Goal: Information Seeking & Learning: Learn about a topic

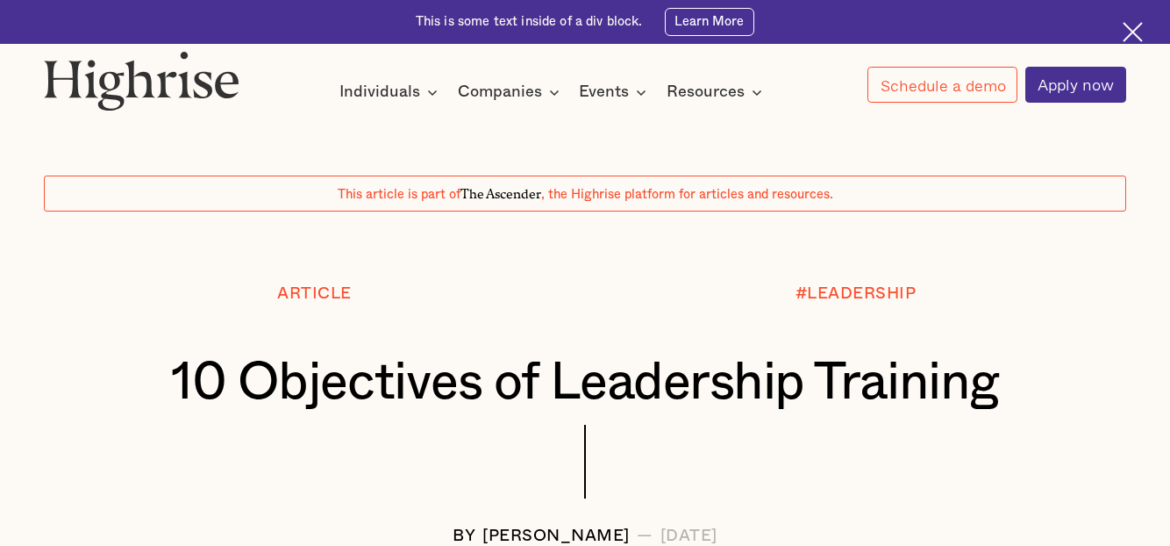
click at [112, 331] on div "Article" at bounding box center [314, 319] width 541 height 69
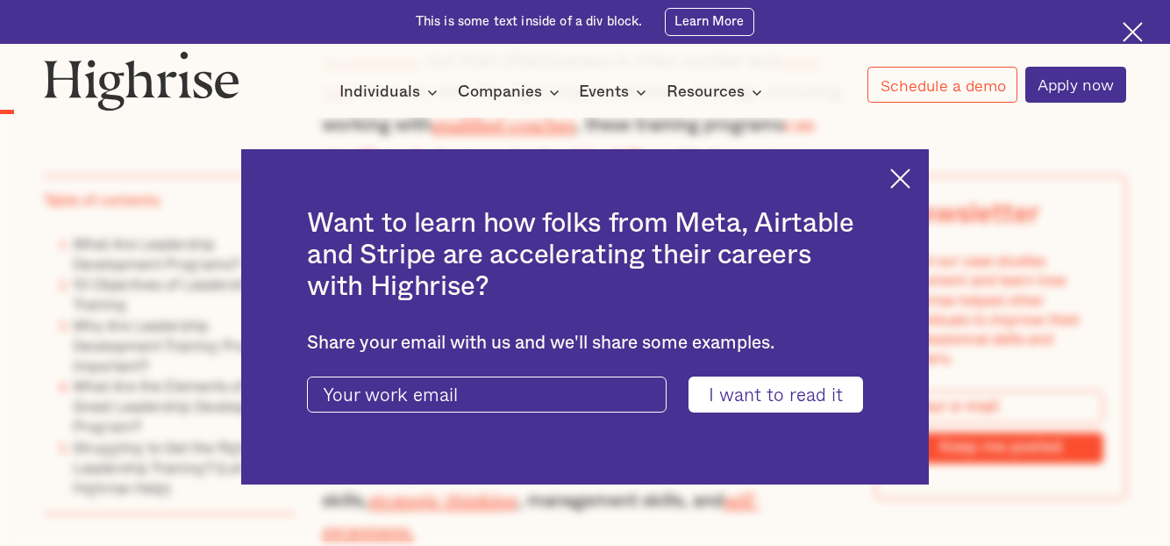
scroll to position [1158, 0]
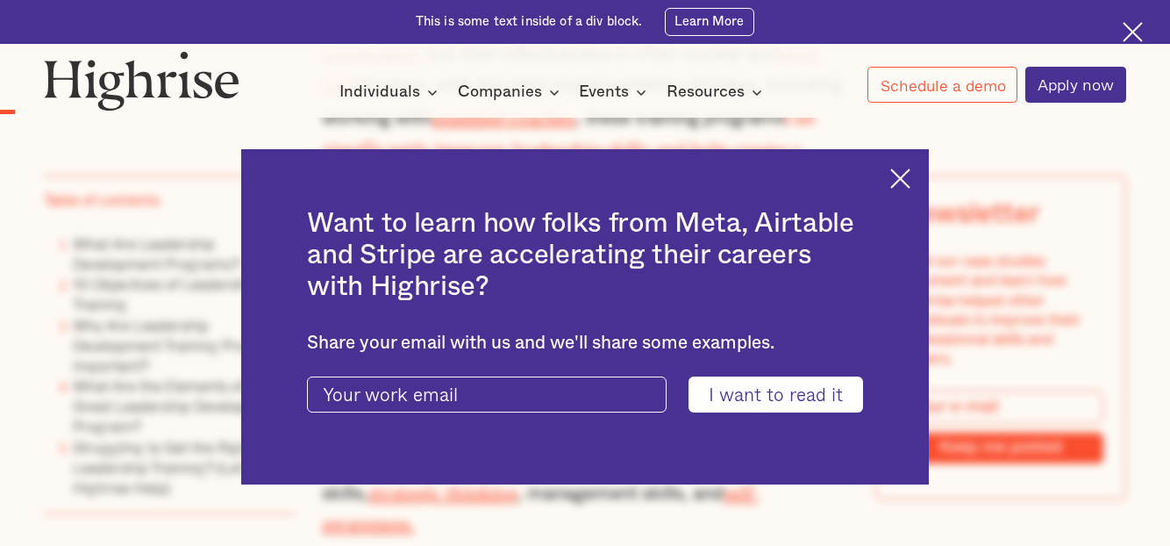
click at [896, 173] on img at bounding box center [900, 178] width 20 height 20
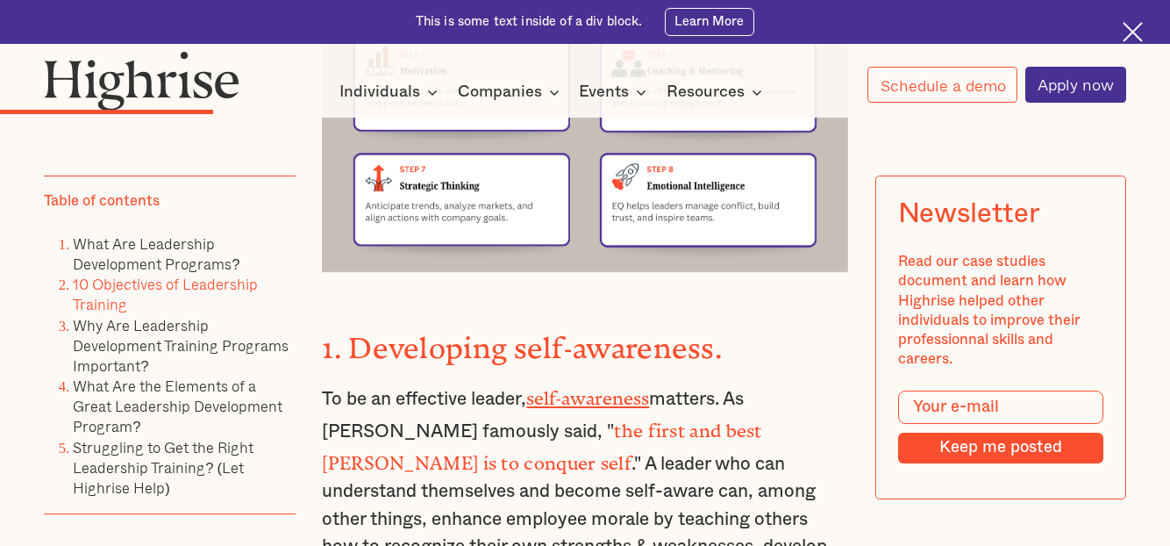
scroll to position [3298, 0]
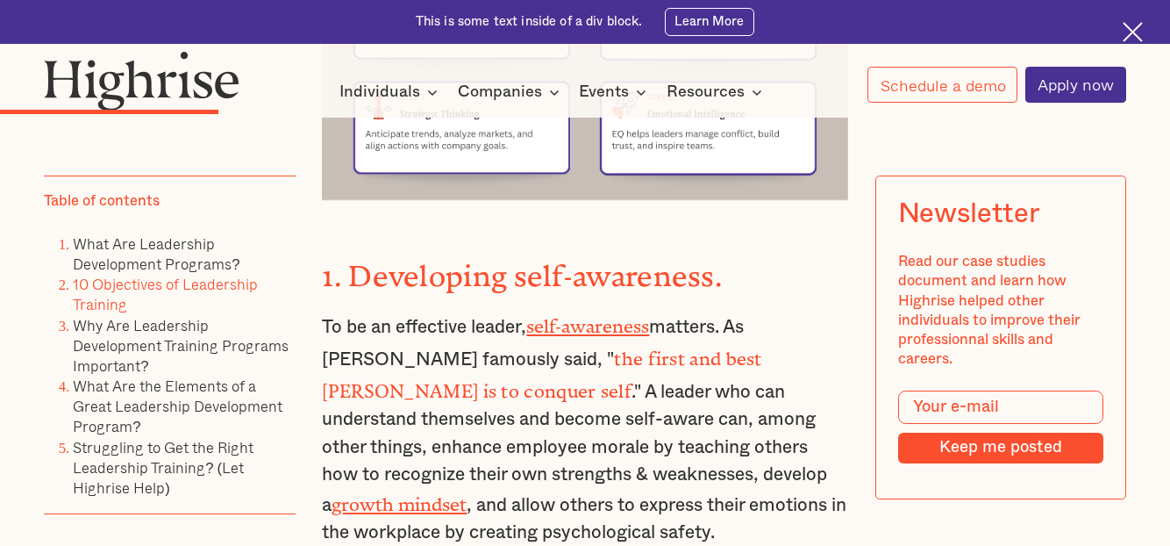
scroll to position [3333, 0]
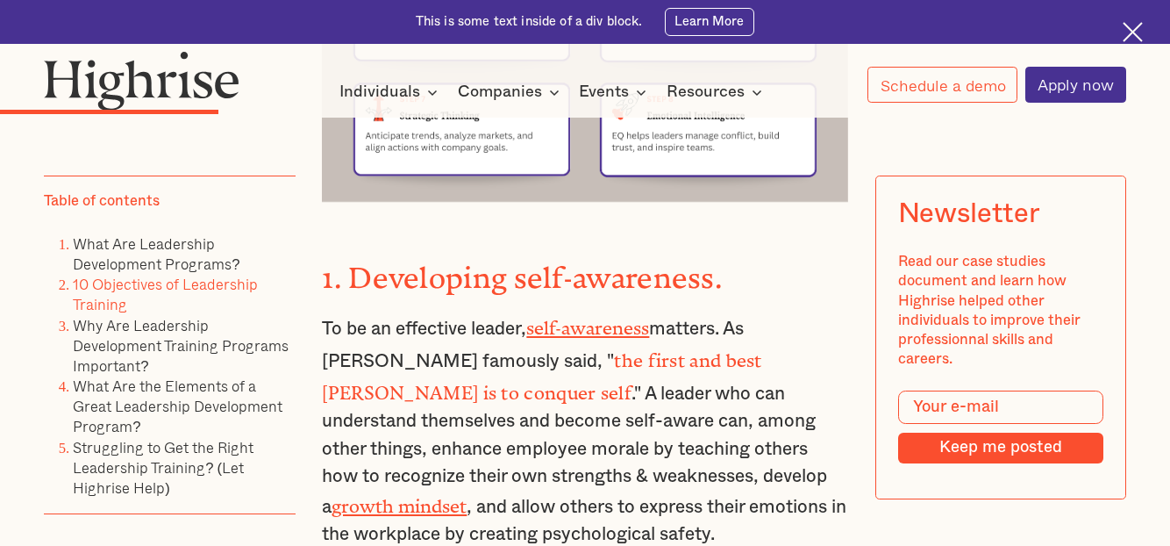
click at [467, 496] on link "growth mindset" at bounding box center [399, 501] width 135 height 11
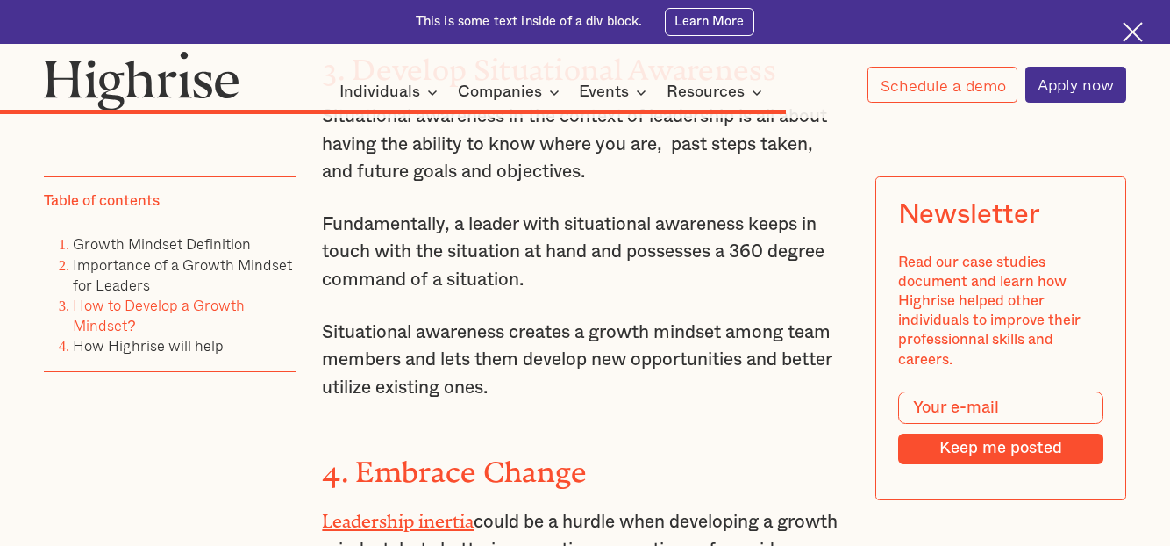
scroll to position [6316, 0]
